Goal: Task Accomplishment & Management: Manage account settings

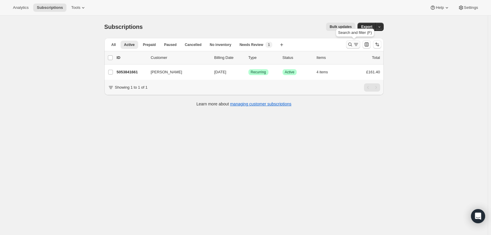
click at [355, 45] on icon "Search and filter results" at bounding box center [356, 44] width 6 height 6
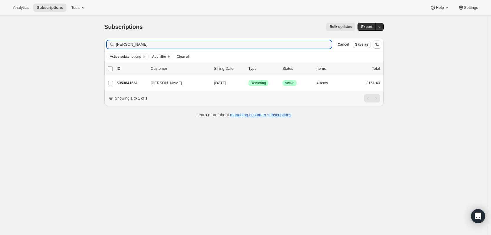
drag, startPoint x: 259, startPoint y: 46, endPoint x: 96, endPoint y: 44, distance: 163.4
click at [96, 44] on div "Subscriptions. This page is ready Subscriptions Bulk updates More actions Bulk …" at bounding box center [244, 133] width 488 height 235
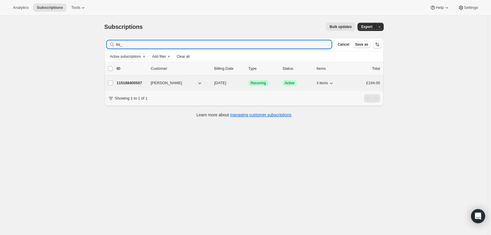
type input "tia_"
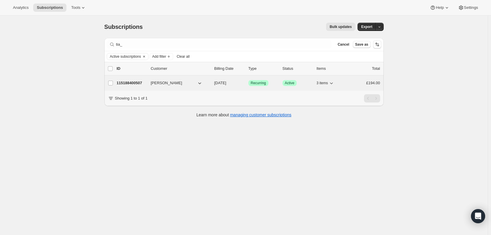
click at [141, 84] on p "115188400507" at bounding box center [131, 83] width 29 height 6
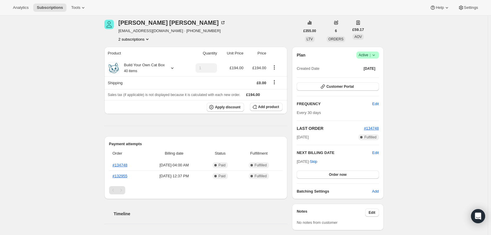
scroll to position [29, 0]
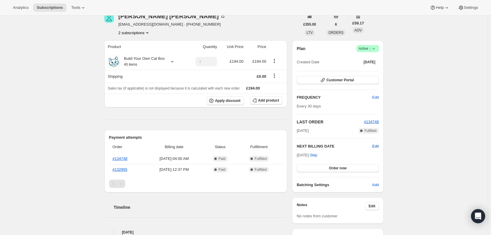
click at [377, 146] on span "Edit" at bounding box center [375, 146] width 6 height 6
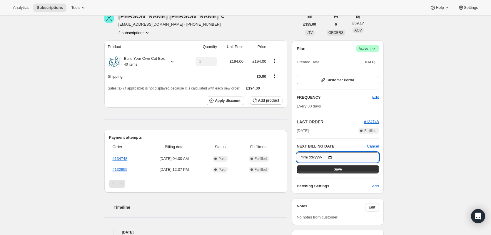
click at [306, 156] on input "[DATE]" at bounding box center [338, 157] width 82 height 10
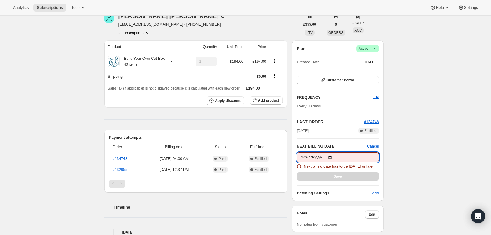
type input "[DATE]"
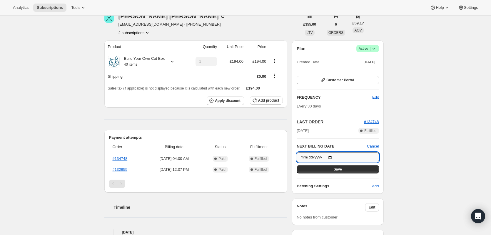
click at [304, 157] on input "[DATE]" at bounding box center [338, 157] width 82 height 10
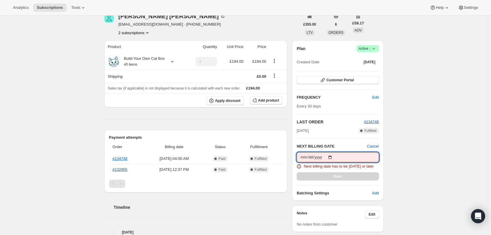
type input "[DATE]"
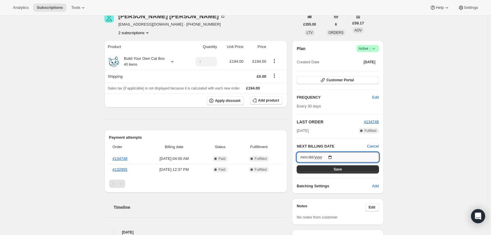
click at [305, 156] on input "[DATE]" at bounding box center [338, 157] width 82 height 10
click at [331, 167] on button "Save" at bounding box center [338, 169] width 82 height 8
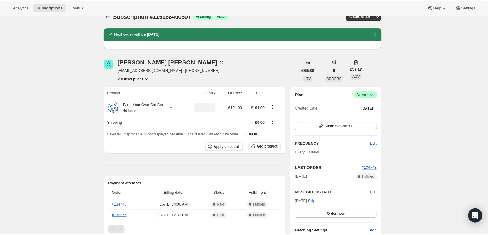
scroll to position [0, 0]
